Goal: Navigation & Orientation: Find specific page/section

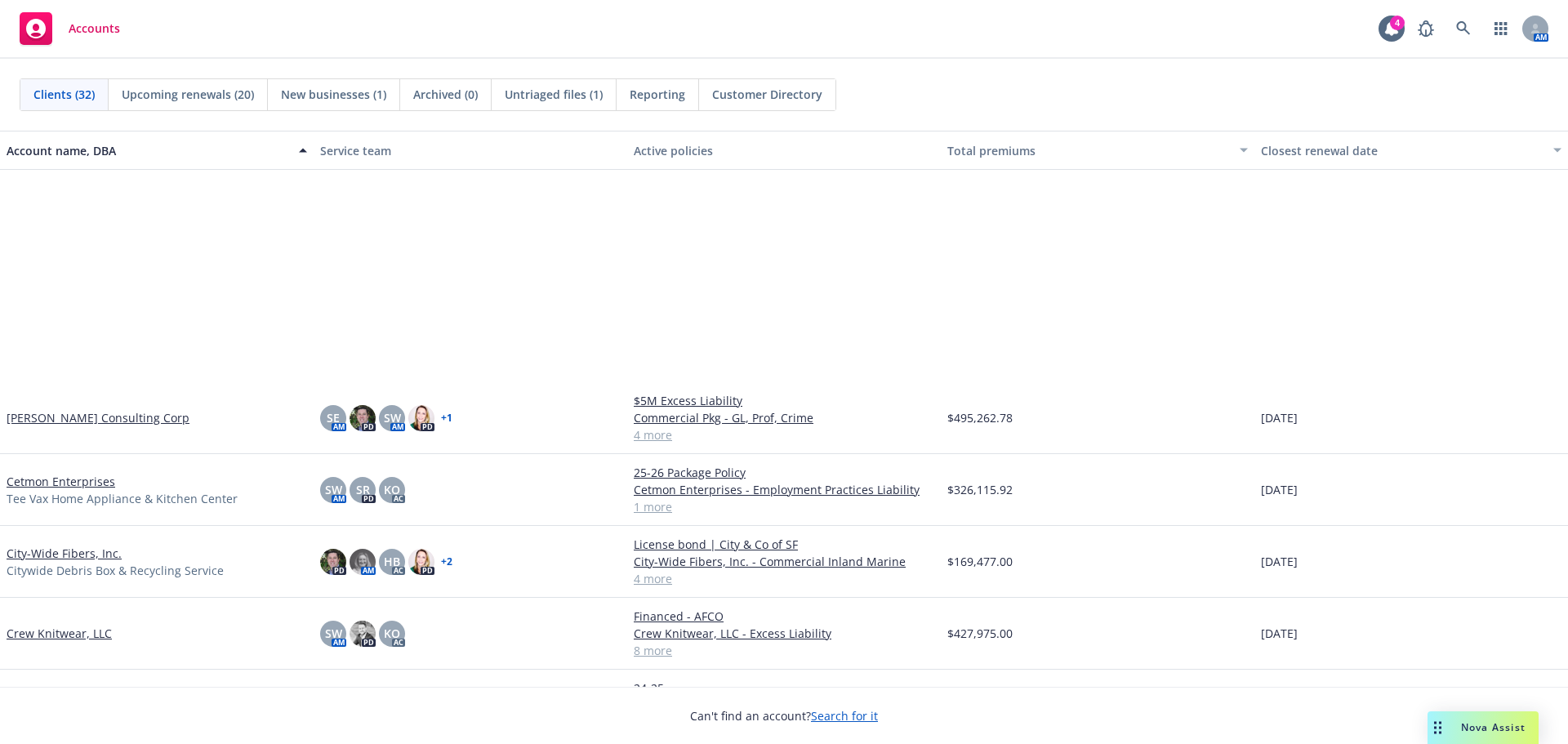
scroll to position [572, 0]
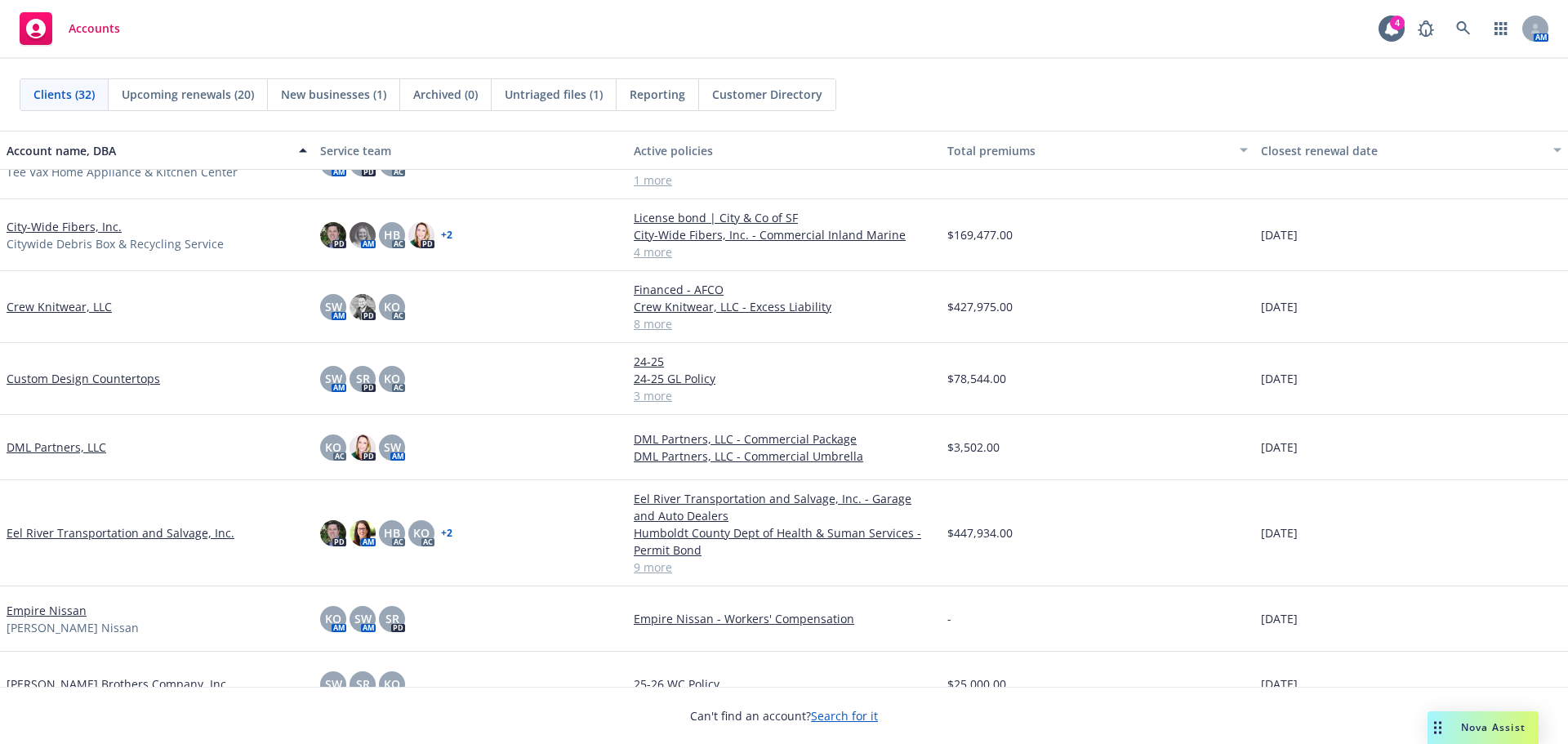
click at [72, 307] on link "Crew Knitwear, LLC" at bounding box center [59, 307] width 105 height 17
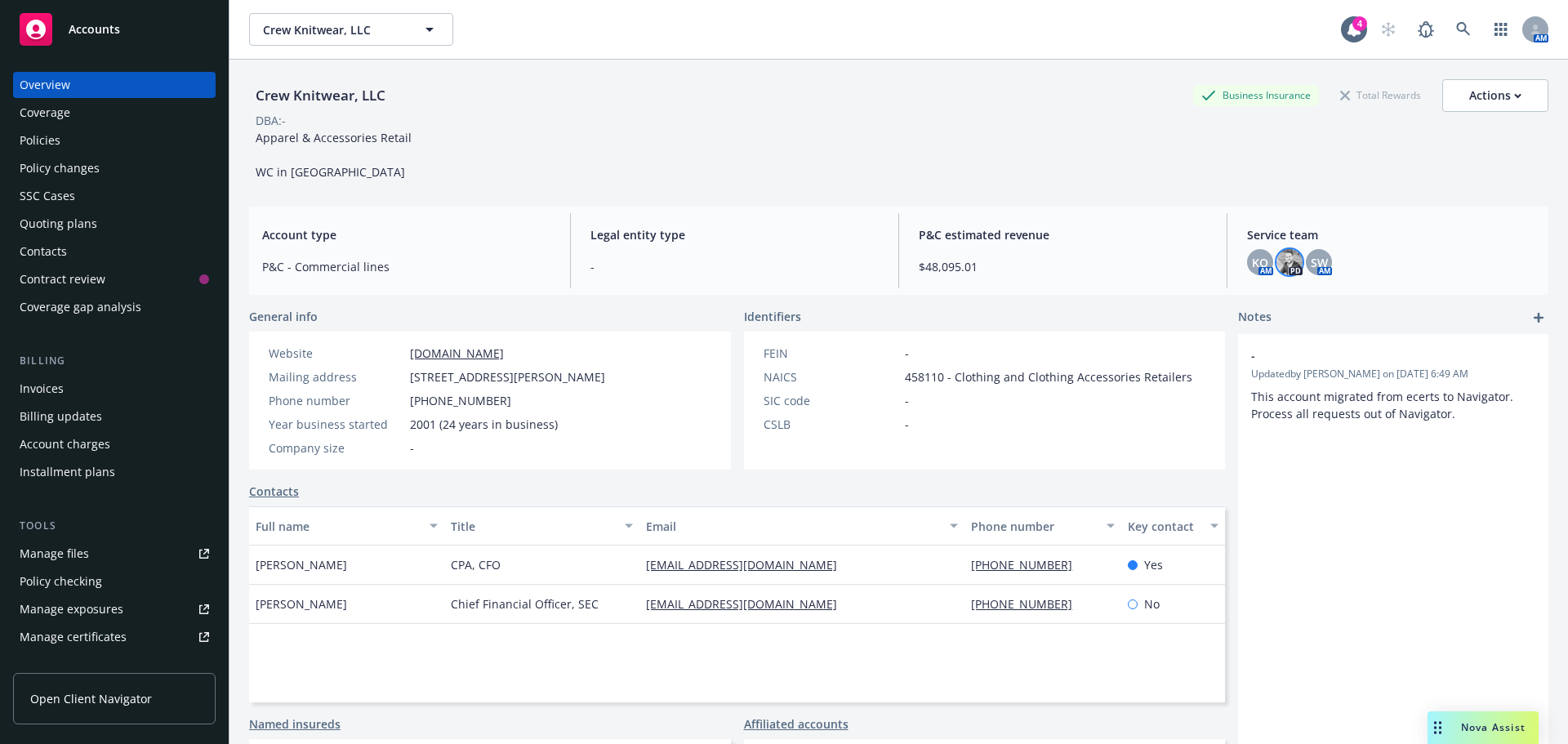
click at [1283, 264] on img at bounding box center [1290, 262] width 27 height 27
